Goal: Contribute content: Add original content to the website for others to see

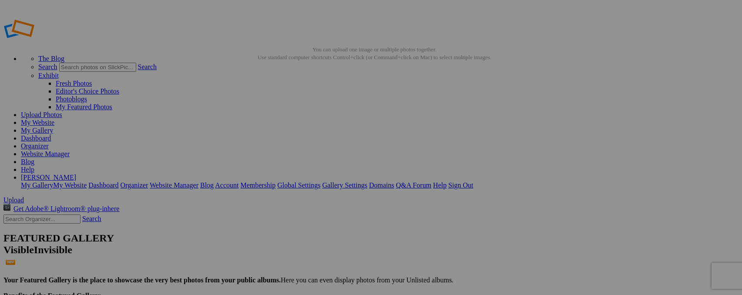
type input "Z"
type input "Whooping Crane"
type input "Z"
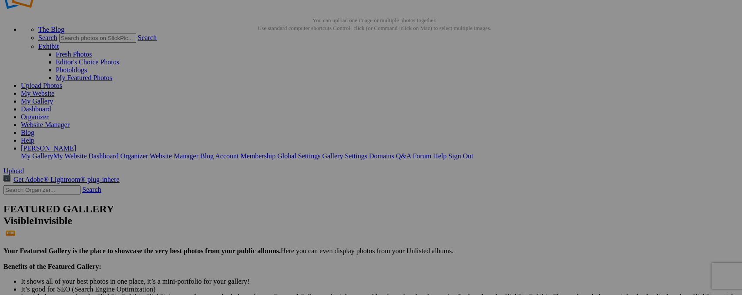
scroll to position [19, 0]
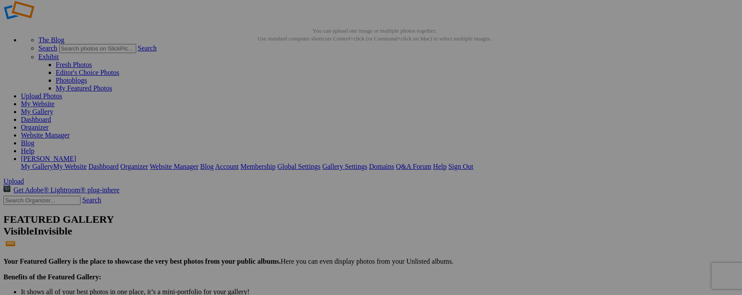
type input "Whooping Crane"
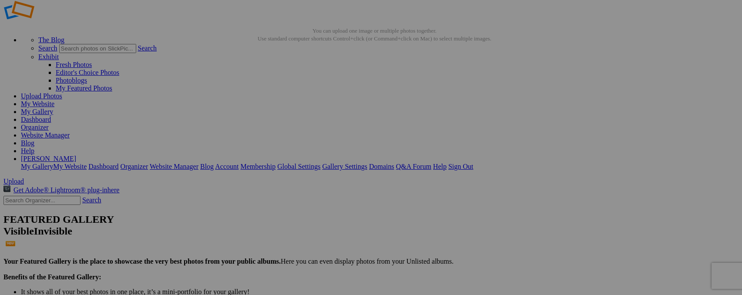
type input "Z"
click at [250, 114] on img at bounding box center [242, 111] width 65 height 54
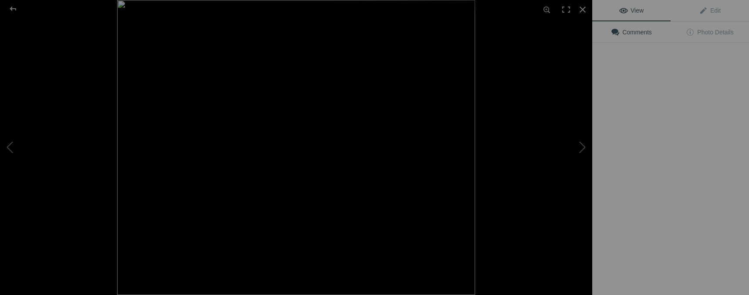
type input "Little Blue Heron"
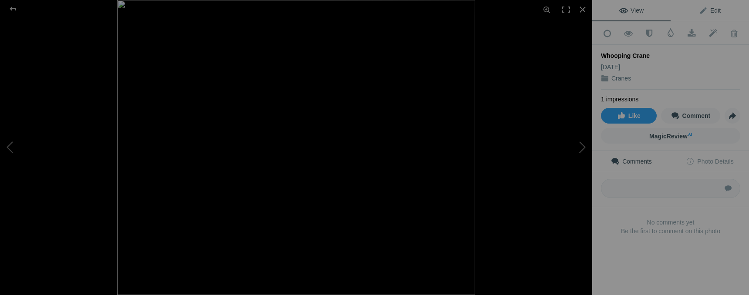
click at [704, 14] on link "Edit" at bounding box center [709, 10] width 78 height 21
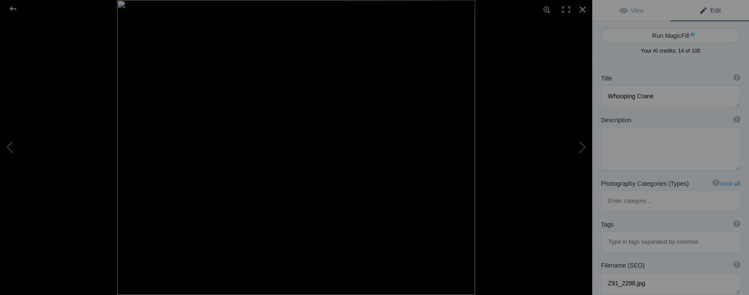
click at [675, 39] on button "Run MagicFill AI" at bounding box center [670, 36] width 139 height 16
type textarea "Whooping Crane foraging in shallow water"
type textarea "Witness the majestic Whooping Crane as it forages in shallow waters, showcasing…"
type textarea "whooping-[PERSON_NAME]-foraging.jpg"
type textarea "A Whooping Crane foraging in shallow water, showcasing its long legs and distin…"
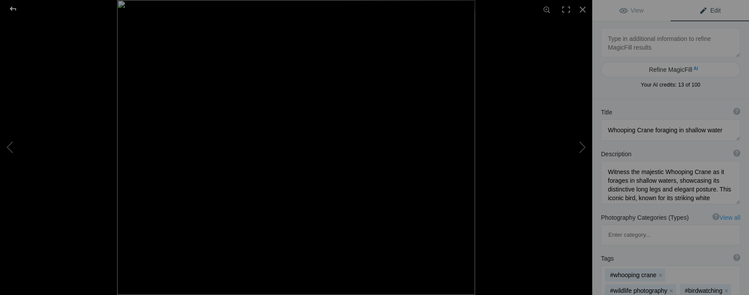
click at [10, 10] on div at bounding box center [12, 8] width 31 height 17
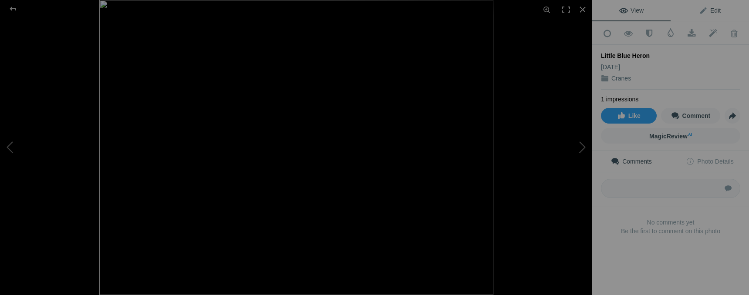
click at [712, 13] on span "Edit" at bounding box center [710, 10] width 22 height 7
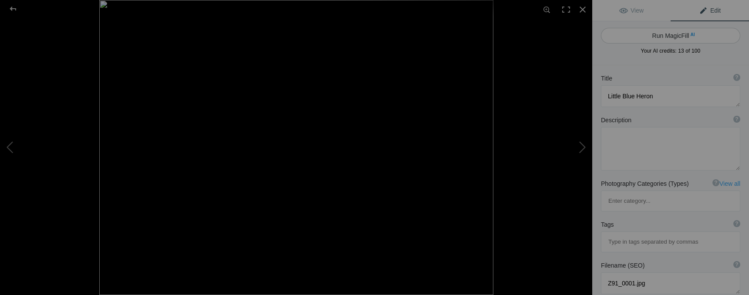
click at [676, 34] on button "Run MagicFill AI" at bounding box center [670, 36] width 139 height 16
type textarea "Elegant Little Blue Heron in Shallow Waters"
type textarea "This stunning image captures a Little Blue Heron gracefully poised in shallow w…"
type textarea "elegant-little-blue-heron-shallow-waters.jpg"
type textarea "A Little Blue Heron with spread wings standing in shallow blue waters, surround…"
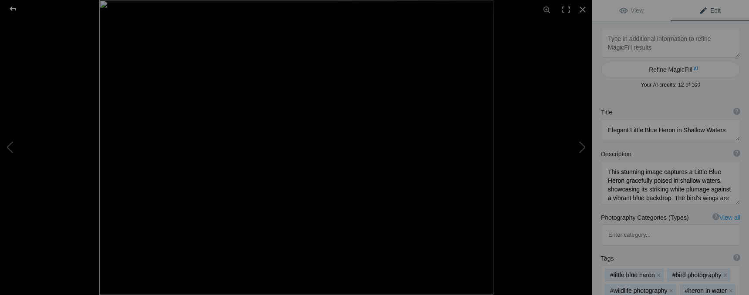
click at [17, 7] on div at bounding box center [12, 8] width 31 height 17
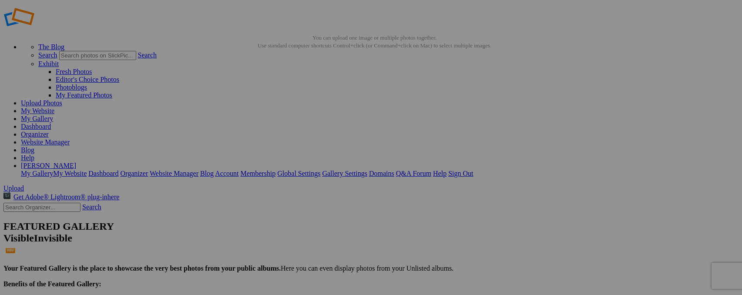
scroll to position [0, 0]
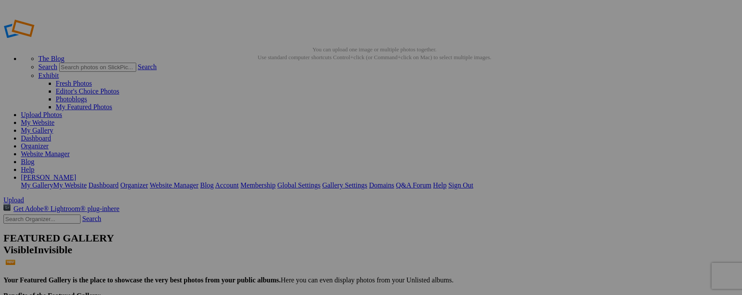
click at [51, 134] on link "Dashboard" at bounding box center [36, 137] width 30 height 7
